Goal: Task Accomplishment & Management: Manage account settings

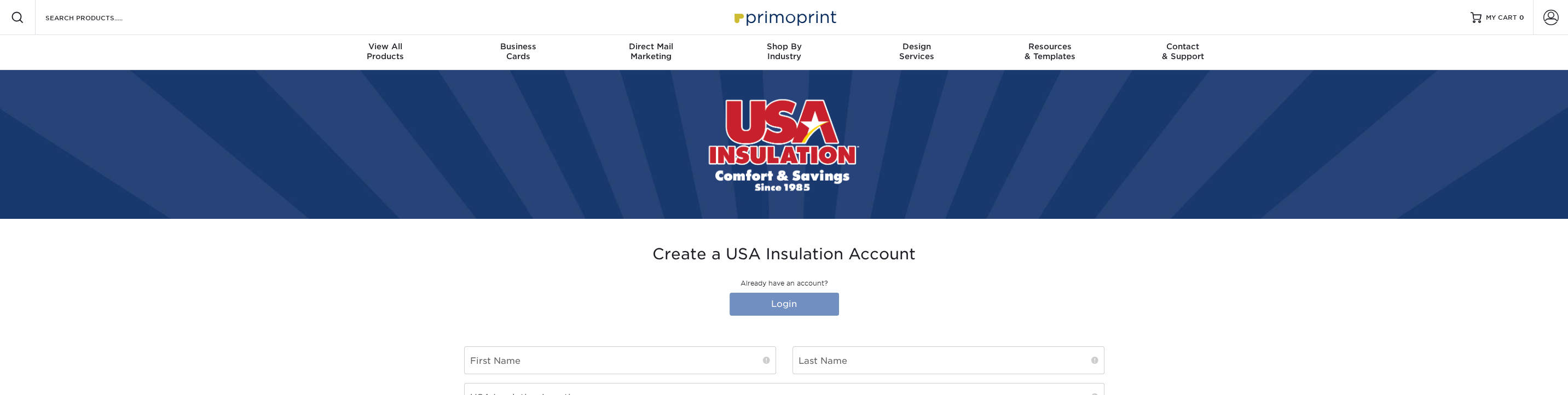
type input "[EMAIL_ADDRESS][DOMAIN_NAME]"
click at [817, 307] on link "Login" at bounding box center [784, 304] width 110 height 23
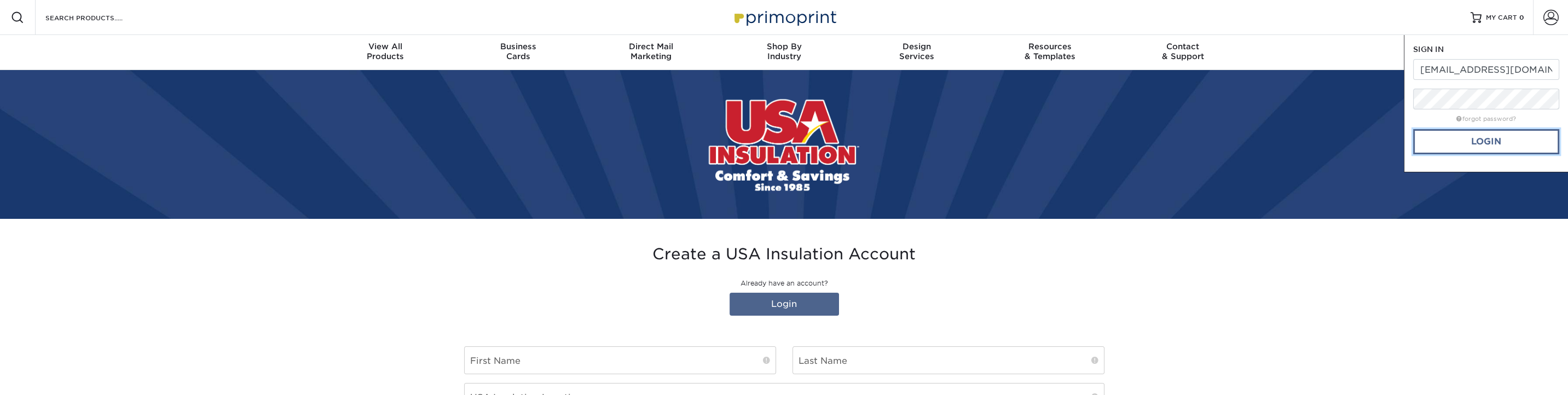
click at [1498, 140] on link "Login" at bounding box center [1486, 141] width 146 height 25
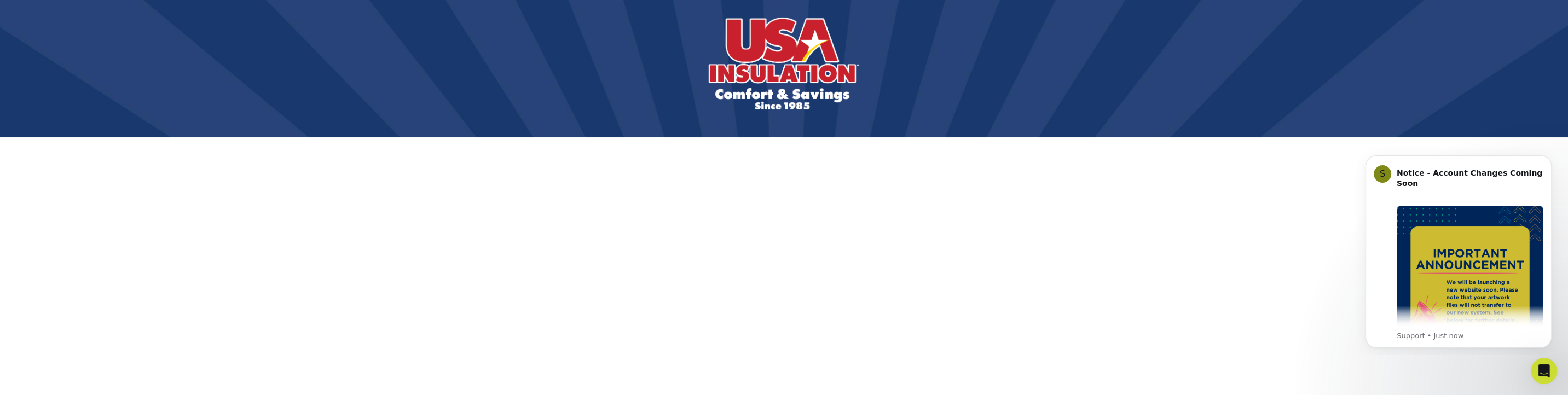
scroll to position [83, 0]
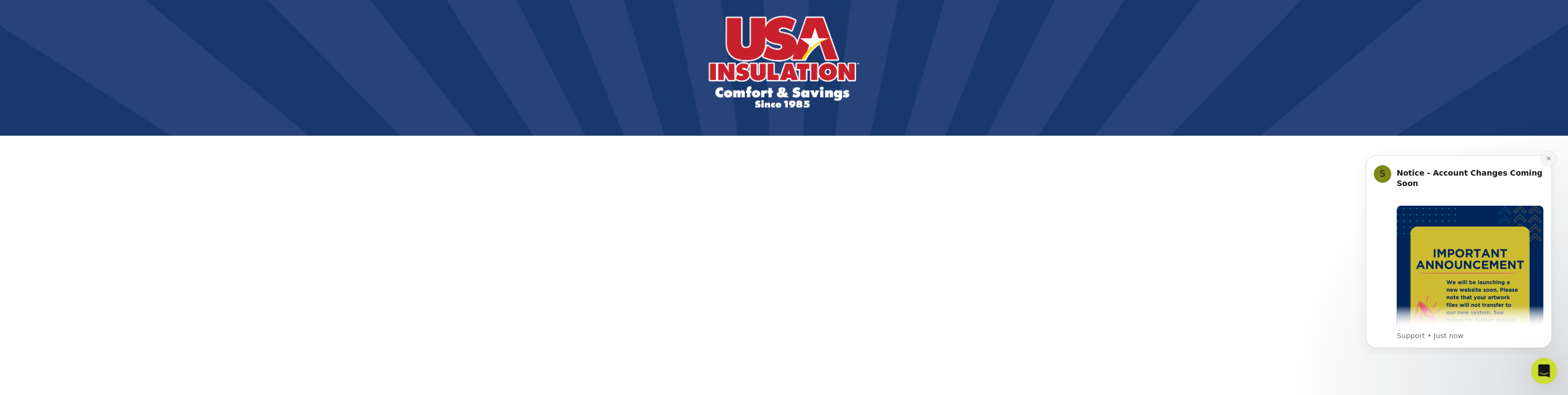
click at [1547, 158] on icon "Dismiss notification" at bounding box center [1548, 158] width 4 height 4
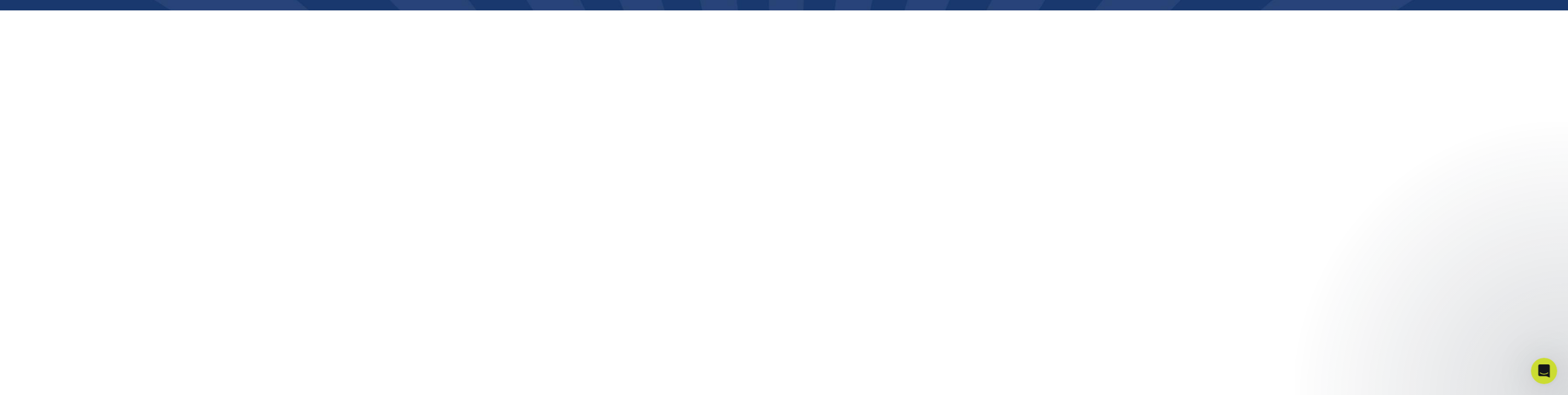
scroll to position [219, 0]
